Goal: Complete application form

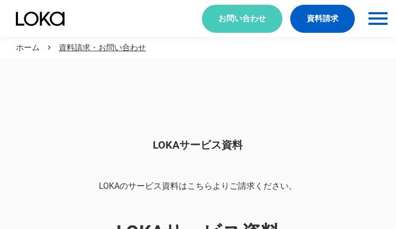
scroll to position [889, 0]
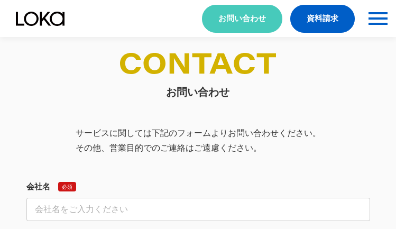
select select "その他"
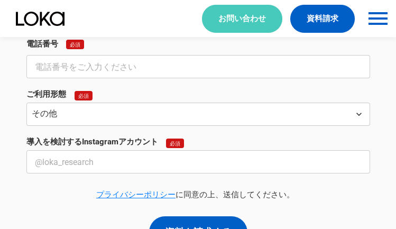
select select "その他"
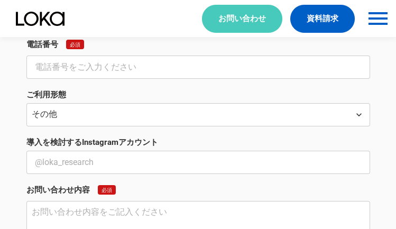
scroll to position [392, 0]
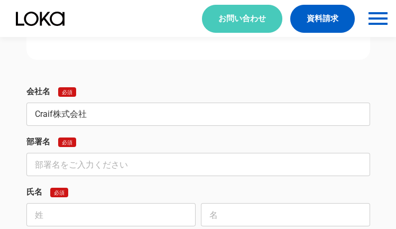
type input "Craif株式会社"
type input "法人部門"
type input "姉帯"
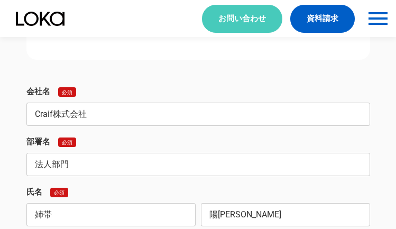
type input "陽[PERSON_NAME]"
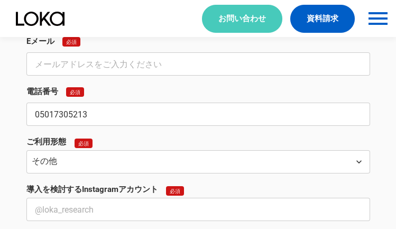
type input "05017305213"
type input "[EMAIL_ADDRESS][DOMAIN_NAME]"
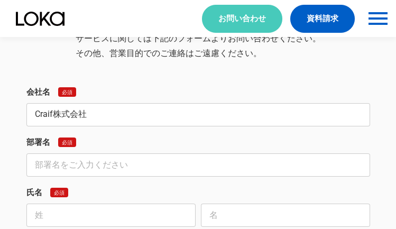
type input "Craif株式会社"
type input "法人部門"
type input "姉帯"
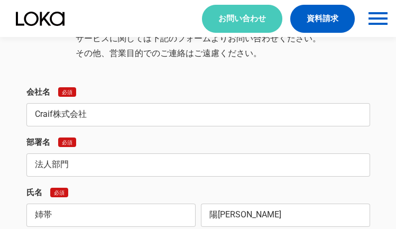
type input "陽[PERSON_NAME]"
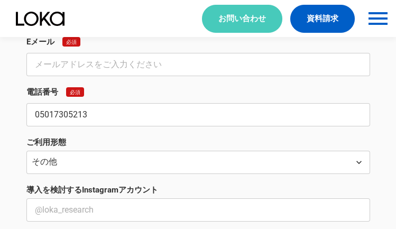
type input "05017305213"
type input "[EMAIL_ADDRESS][DOMAIN_NAME]"
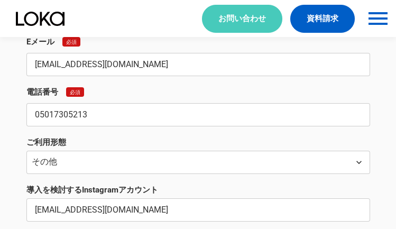
type input "[EMAIL_ADDRESS][DOMAIN_NAME]"
type textarea "lor・ipsumdol Sitametconsectetu。 adi「elitse」doe、tempori13utlaboreetdoloremagnaal…"
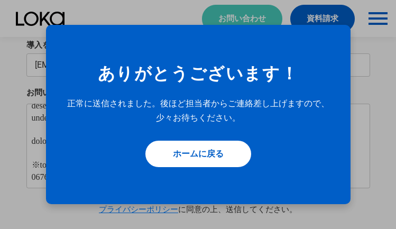
scroll to position [0, 0]
